Goal: Information Seeking & Learning: Learn about a topic

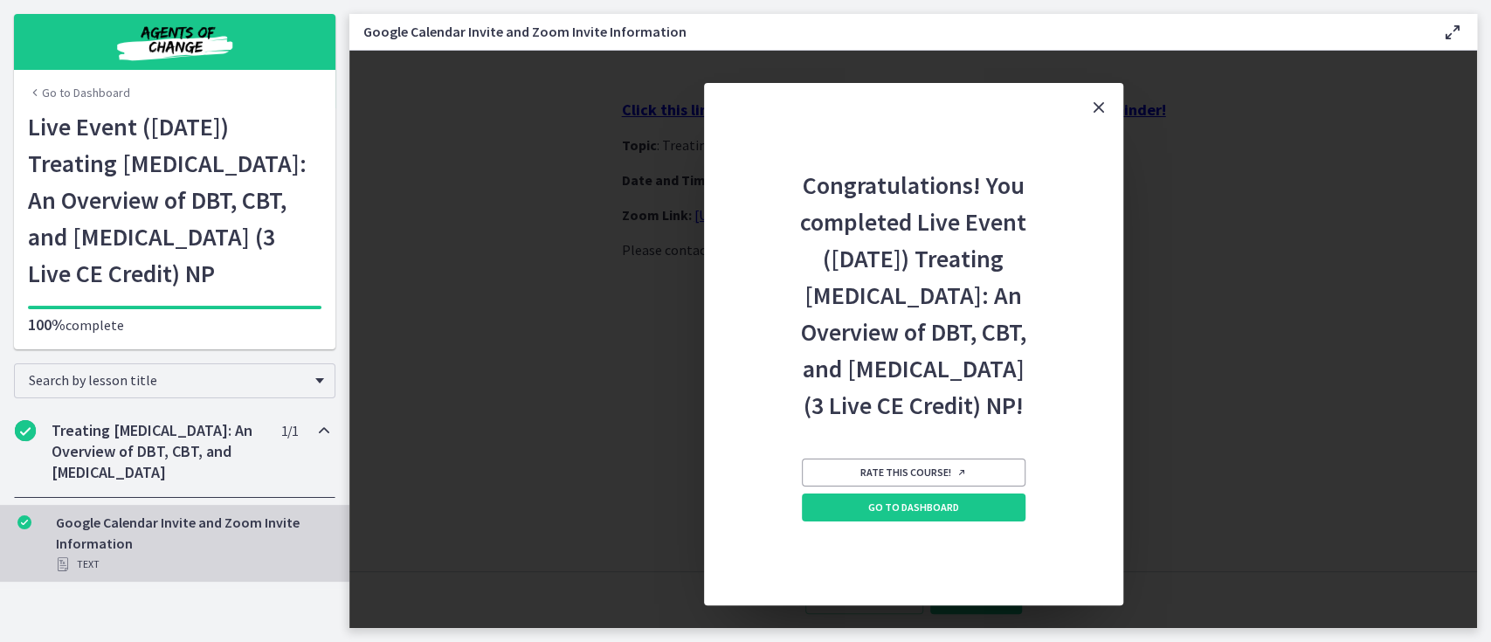
scroll to position [3, 0]
click at [911, 515] on span "Go to Dashboard" at bounding box center [913, 508] width 91 height 14
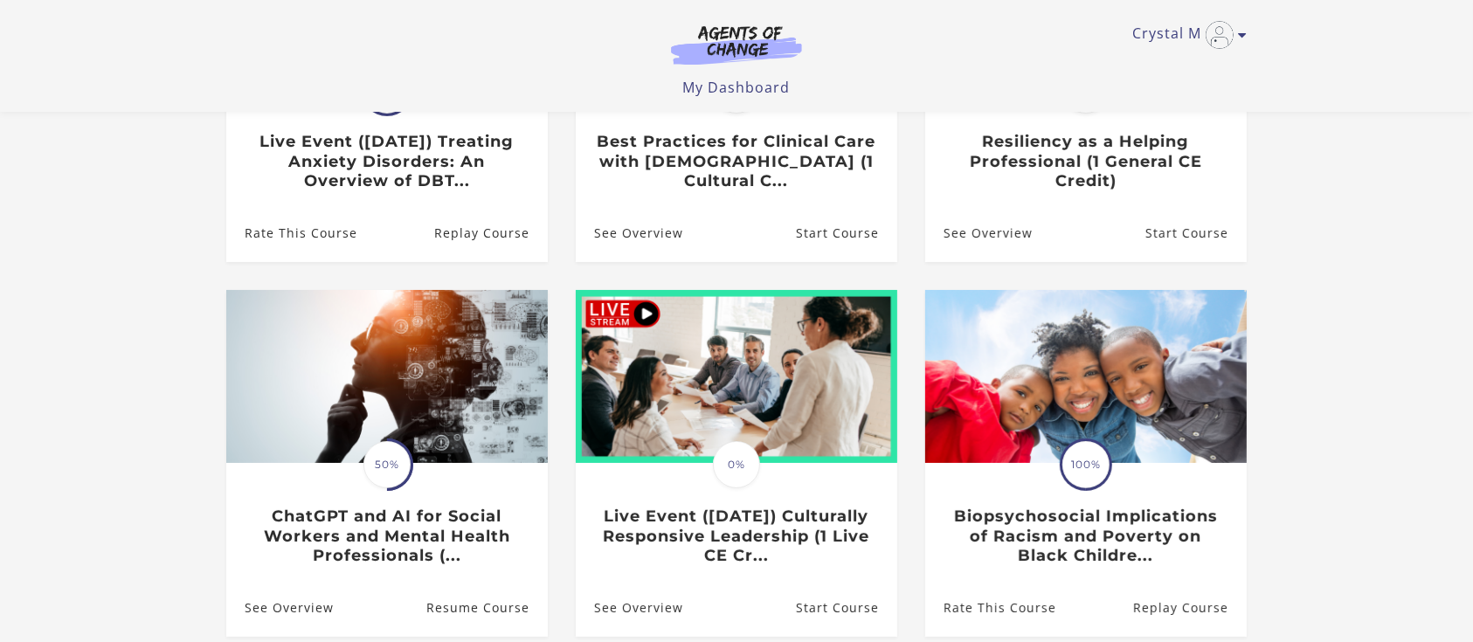
scroll to position [357, 0]
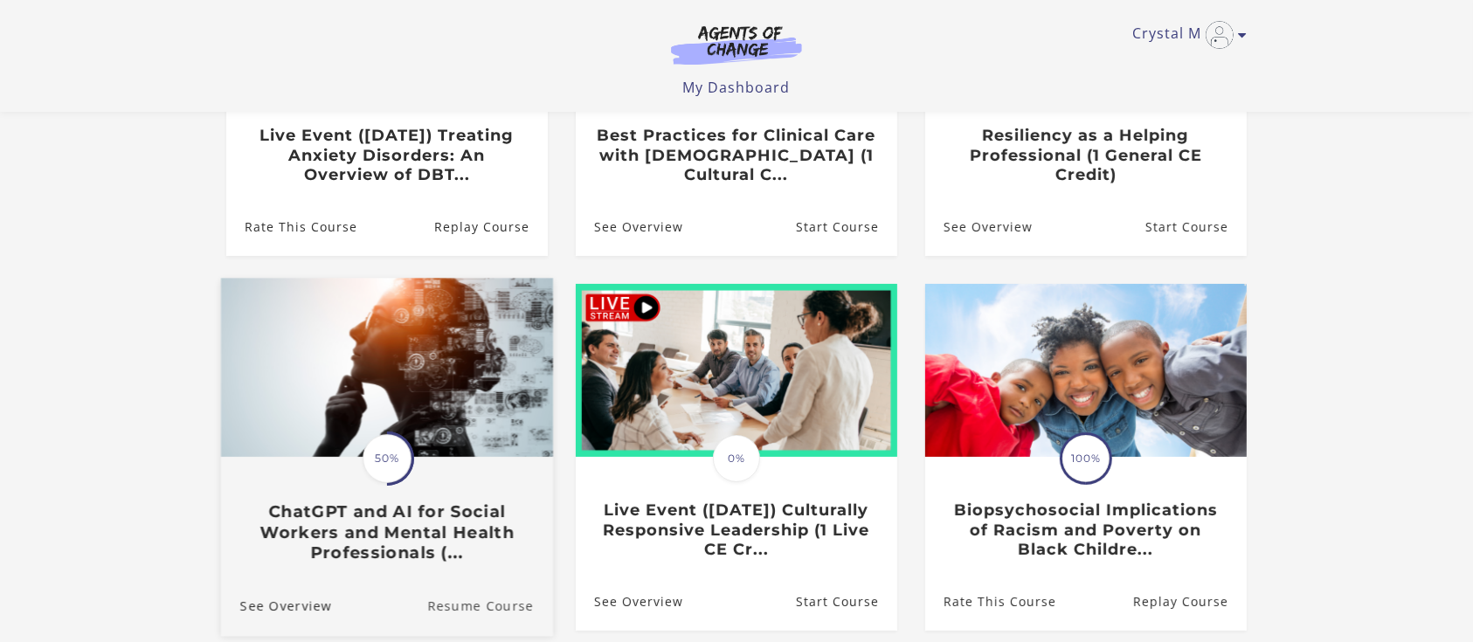
click at [477, 610] on link "Resume Course" at bounding box center [490, 606] width 126 height 59
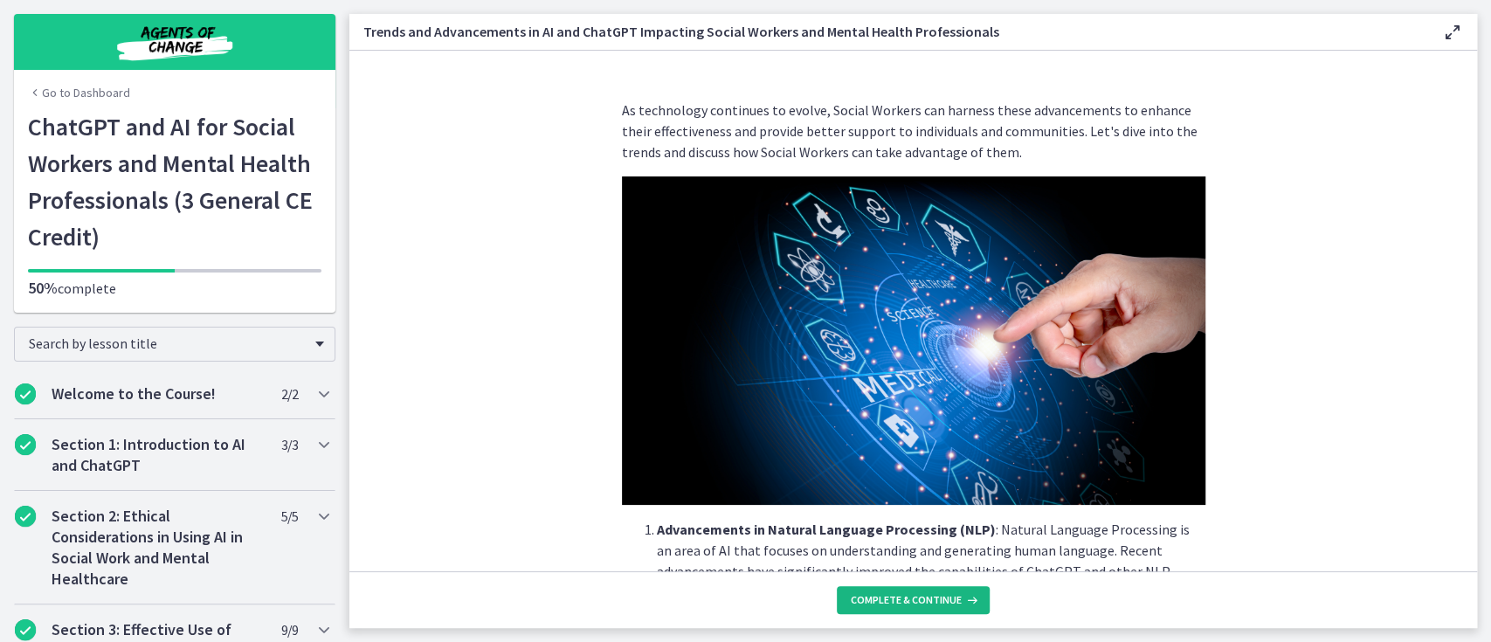
click at [902, 605] on span "Complete & continue" at bounding box center [906, 600] width 111 height 14
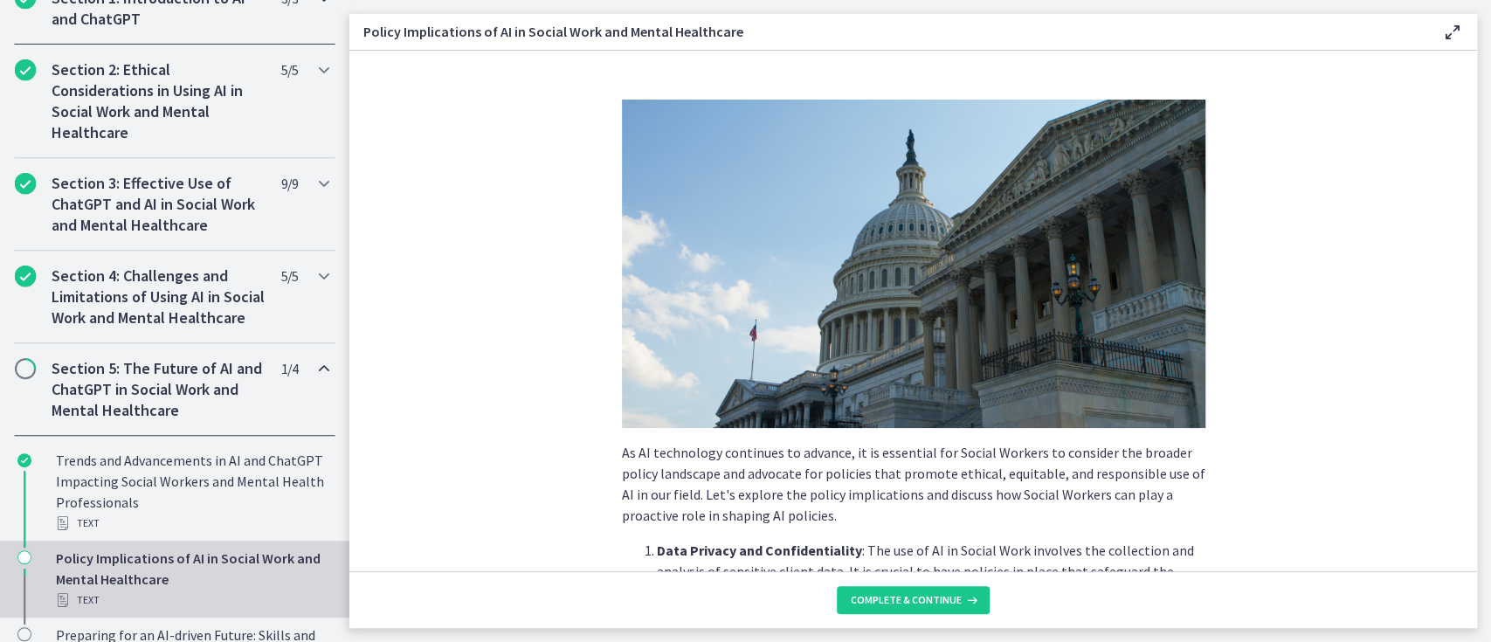
scroll to position [466, 0]
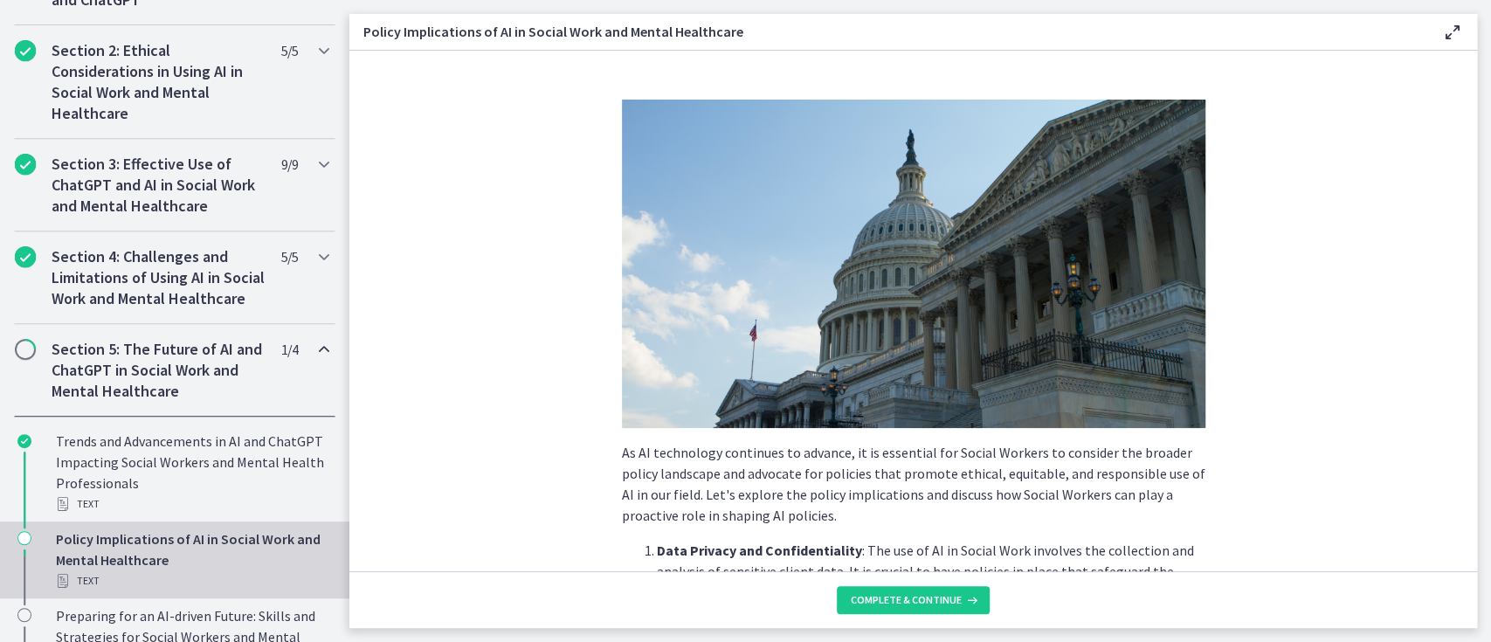
click at [105, 378] on h2 "Section 5: The Future of AI and ChatGPT in Social Work and Mental Healthcare" at bounding box center [158, 370] width 213 height 63
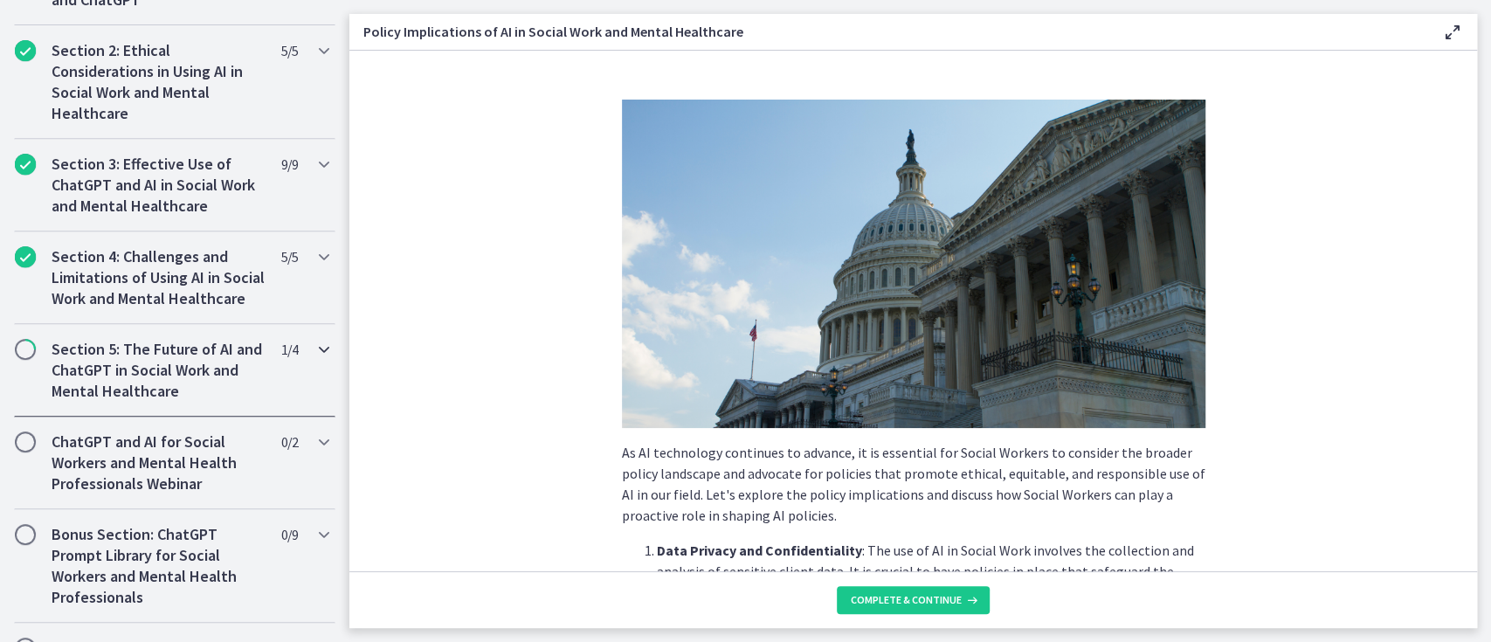
click at [105, 378] on h2 "Section 5: The Future of AI and ChatGPT in Social Work and Mental Healthcare" at bounding box center [158, 370] width 213 height 63
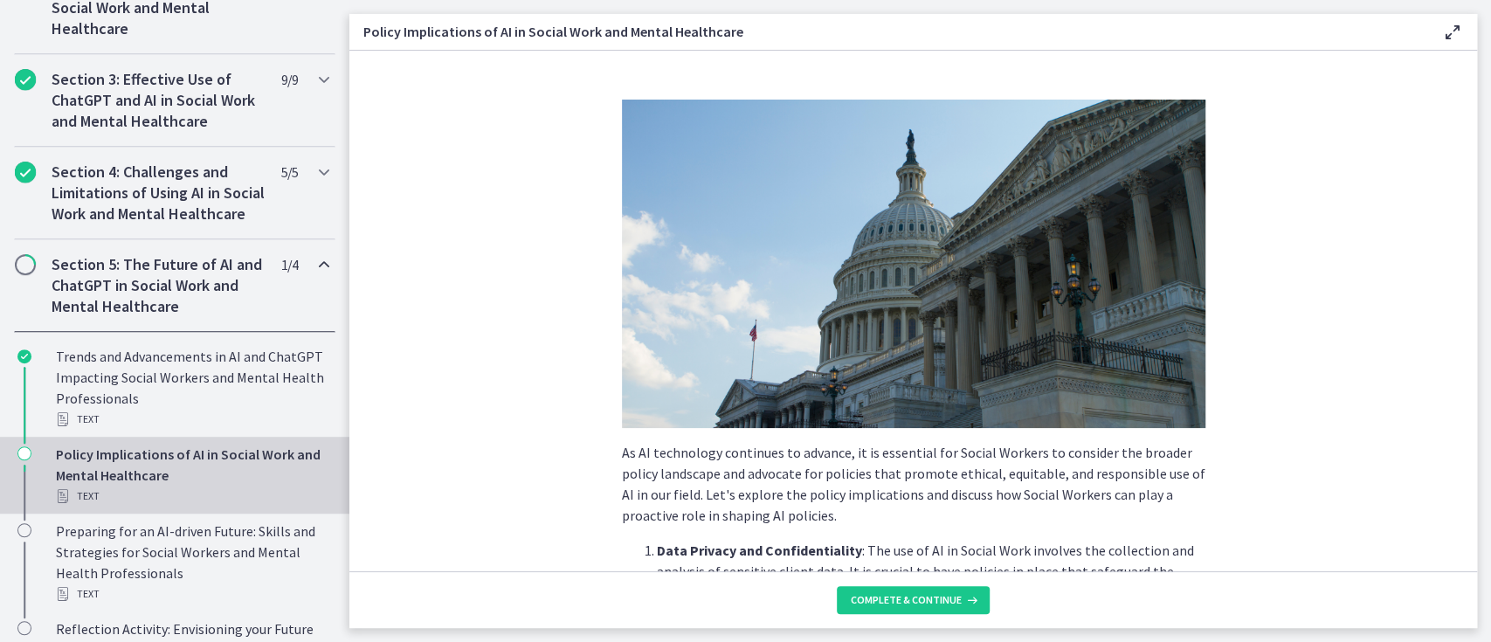
scroll to position [582, 0]
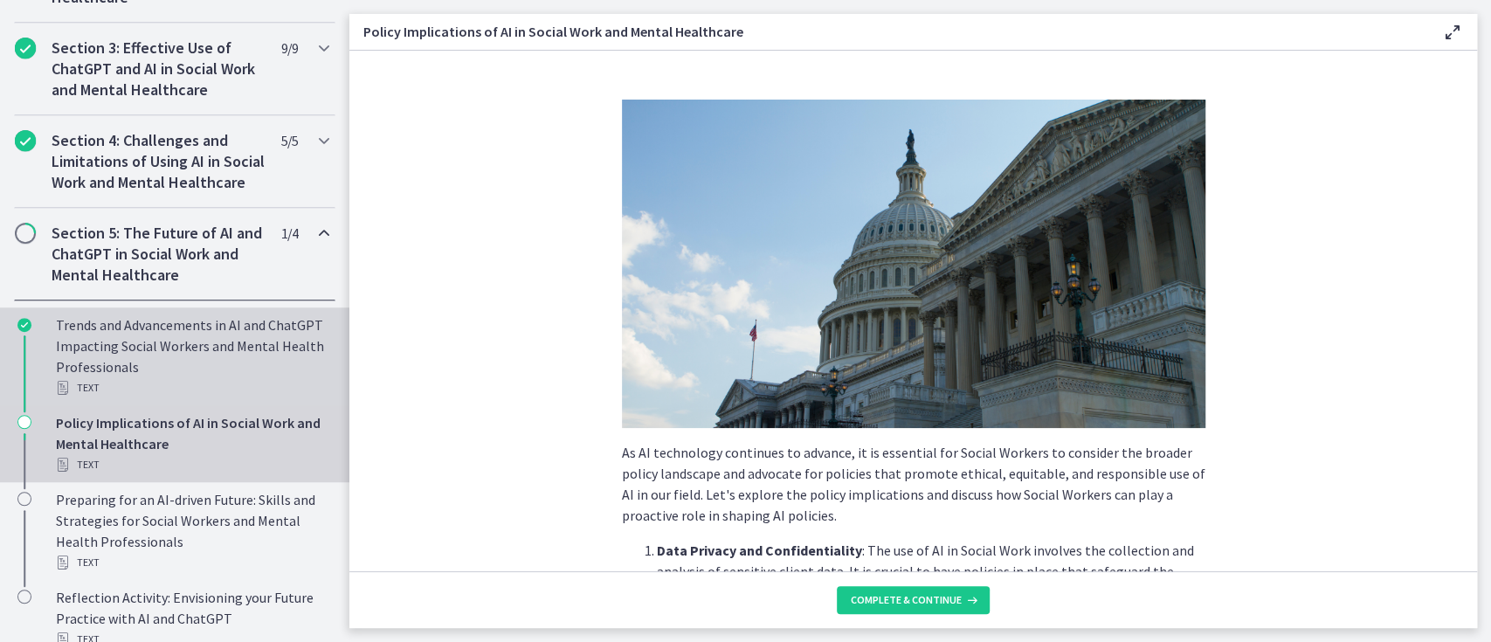
click at [152, 355] on div "Trends and Advancements in AI and ChatGPT Impacting Social Workers and Mental H…" at bounding box center [192, 356] width 273 height 84
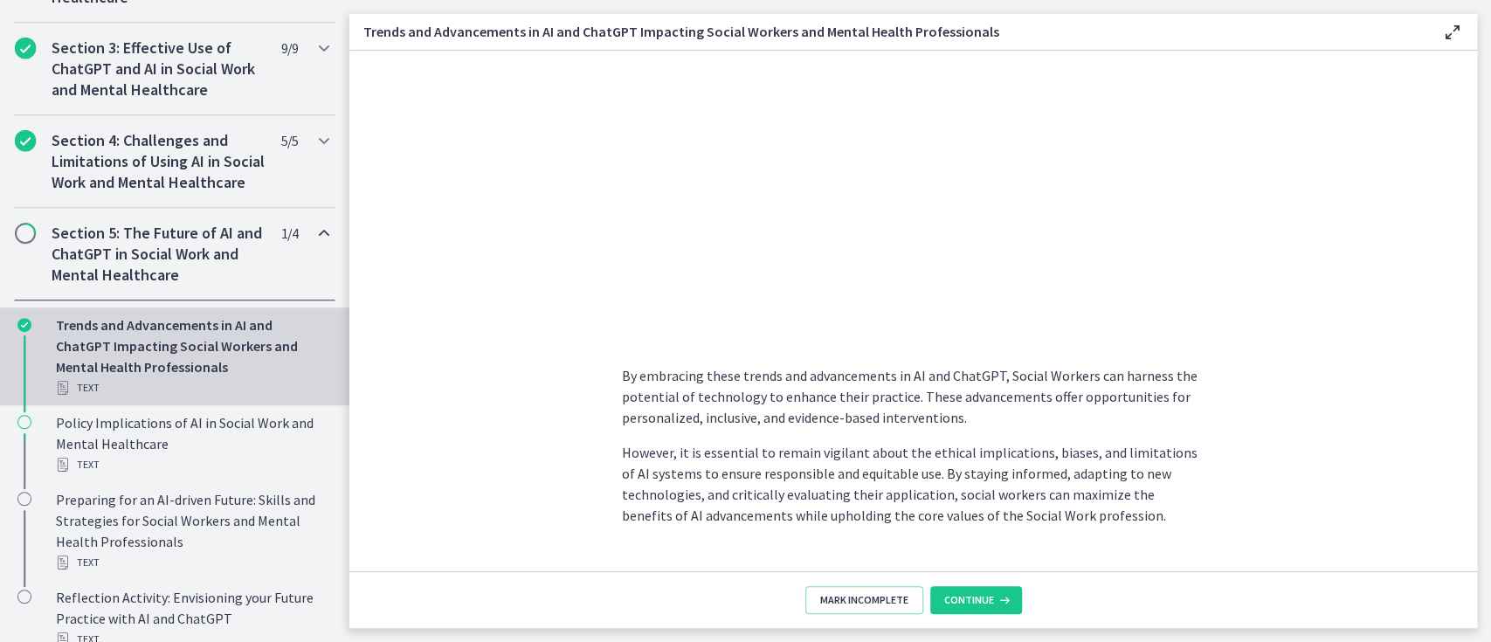
scroll to position [1413, 0]
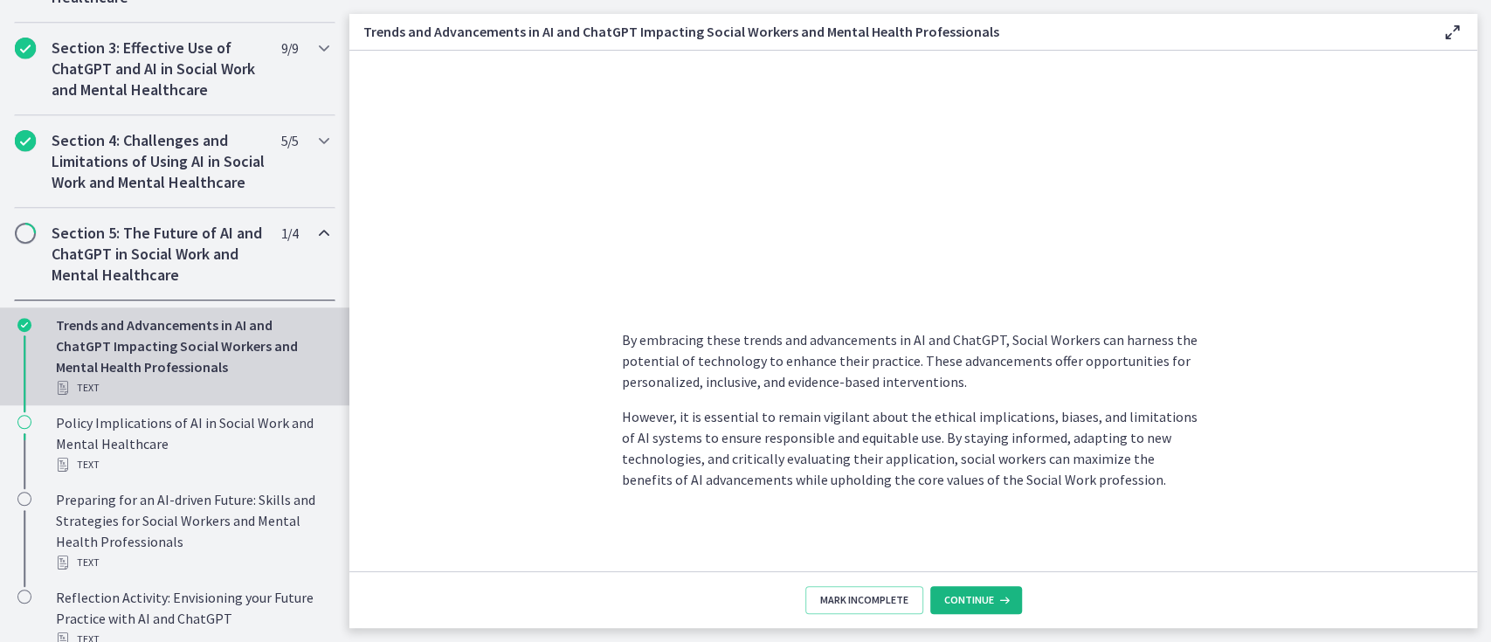
click at [978, 597] on span "Continue" at bounding box center [969, 600] width 50 height 14
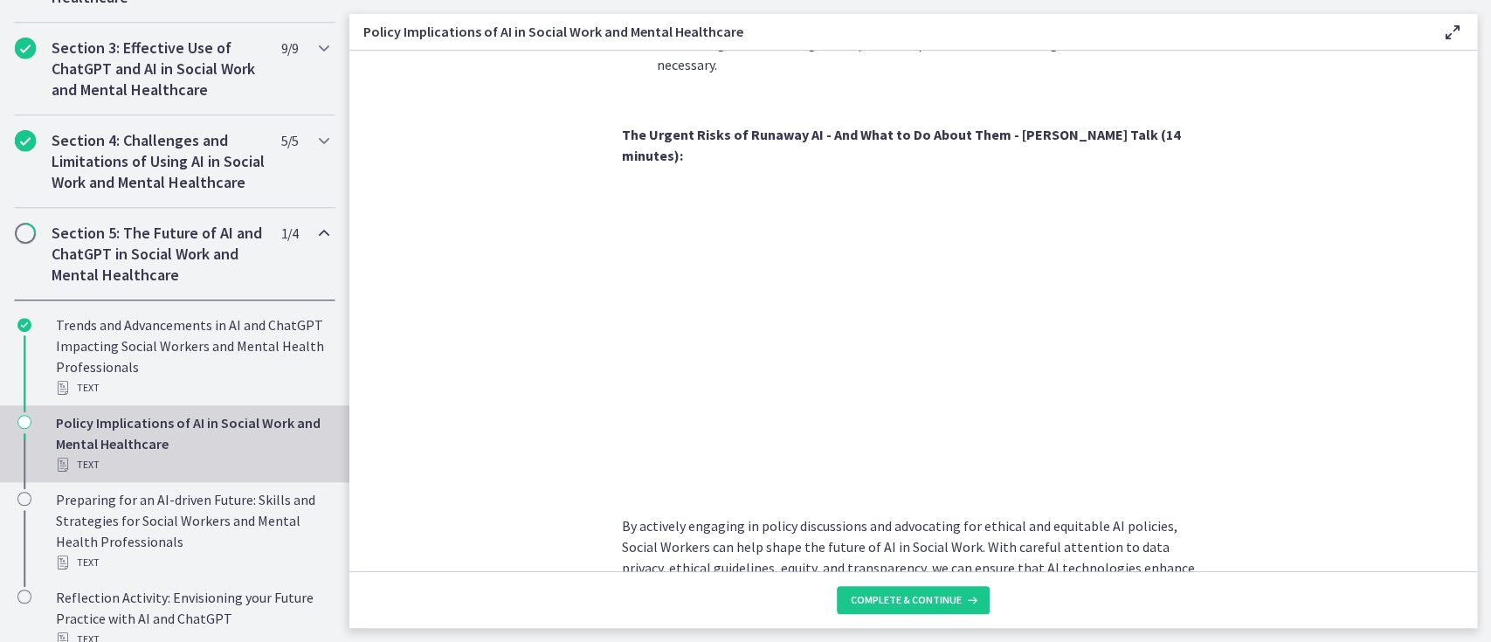
scroll to position [1514, 0]
